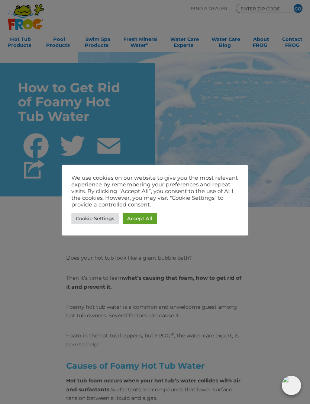
click at [144, 218] on link "Accept All" at bounding box center [140, 219] width 34 height 12
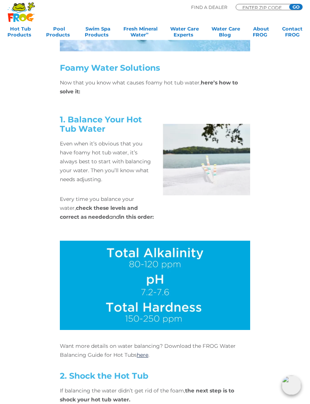
scroll to position [1176, 0]
click at [148, 351] on link "here" at bounding box center [143, 354] width 12 height 7
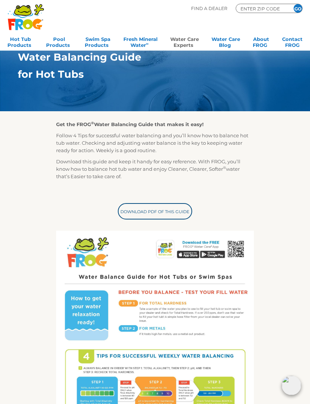
scroll to position [45, 0]
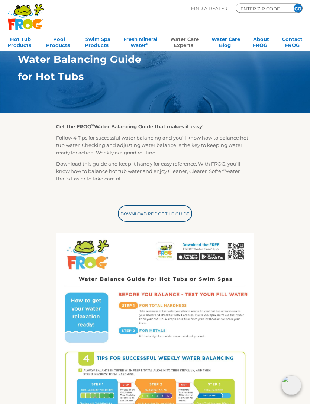
click at [175, 206] on link "Download PDF of this Guide" at bounding box center [155, 214] width 74 height 16
